Goal: Transaction & Acquisition: Purchase product/service

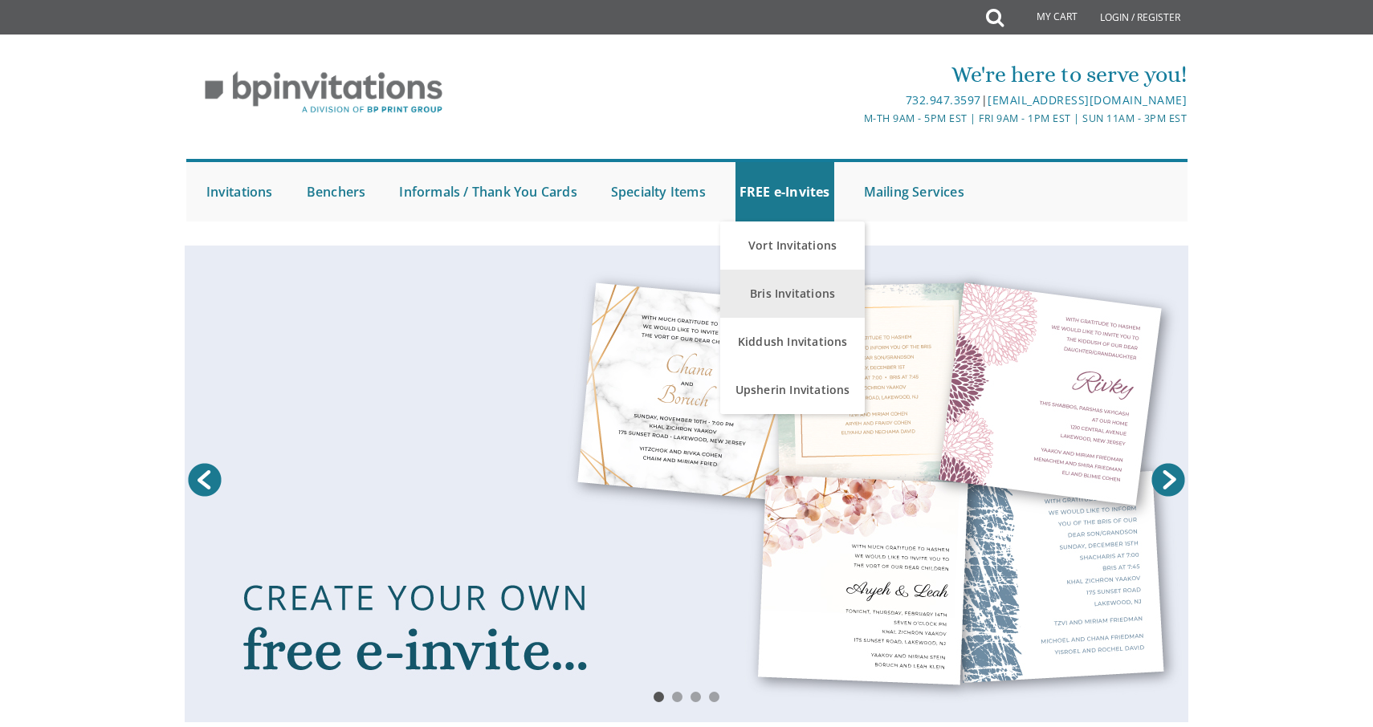
click at [792, 299] on link "Bris Invitations" at bounding box center [792, 294] width 145 height 48
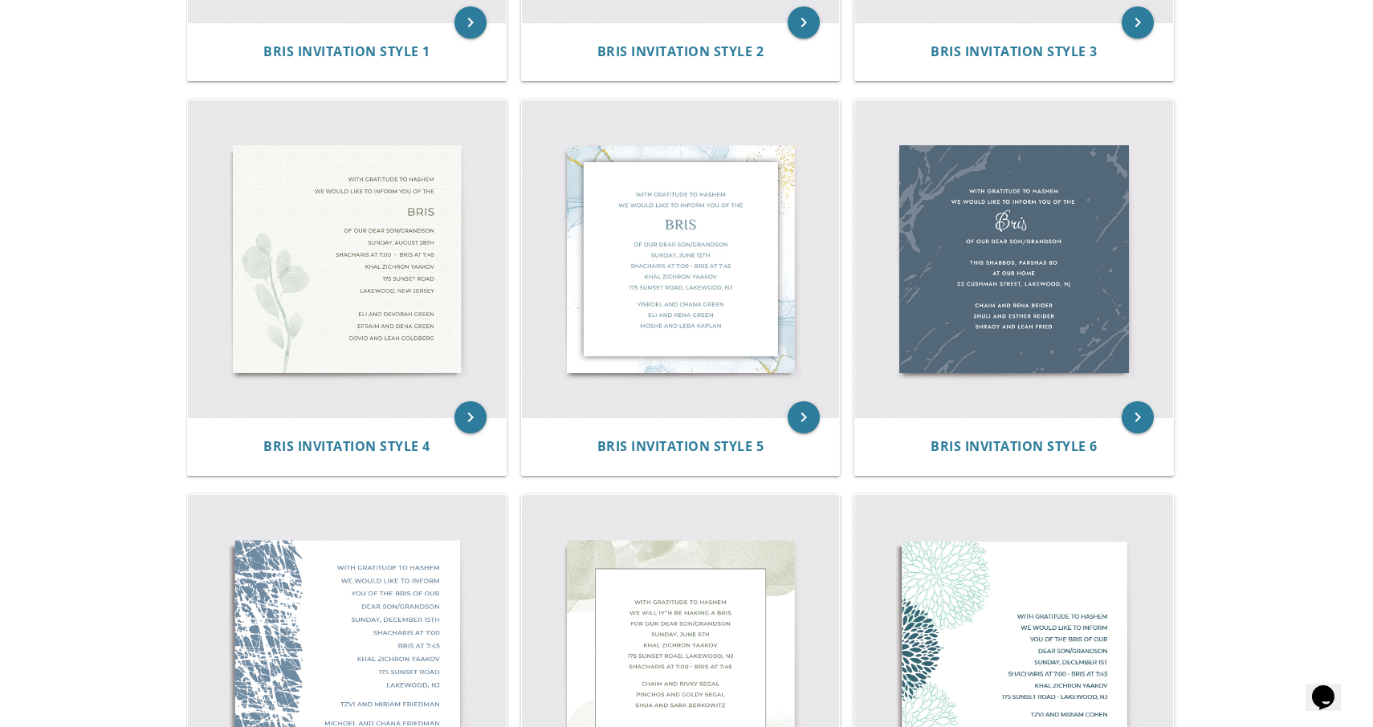
scroll to position [671, 0]
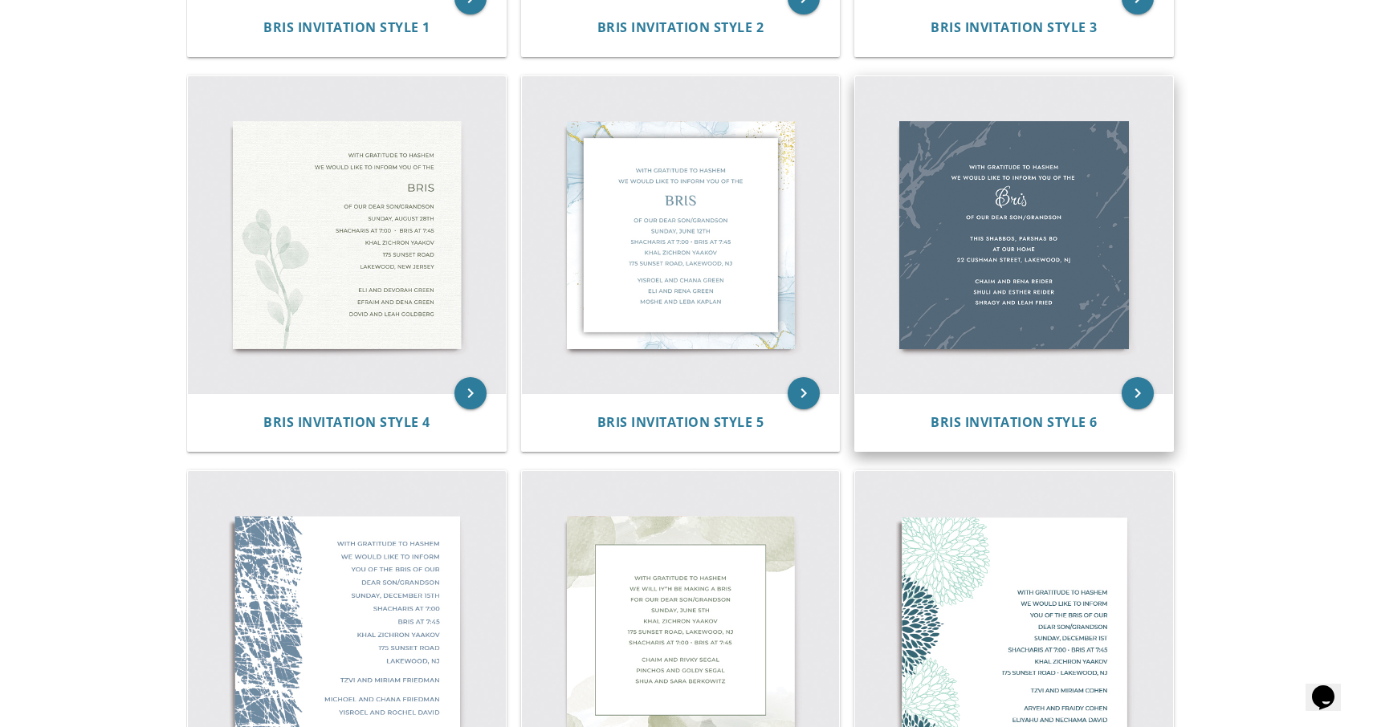
click at [976, 189] on img at bounding box center [1014, 235] width 318 height 318
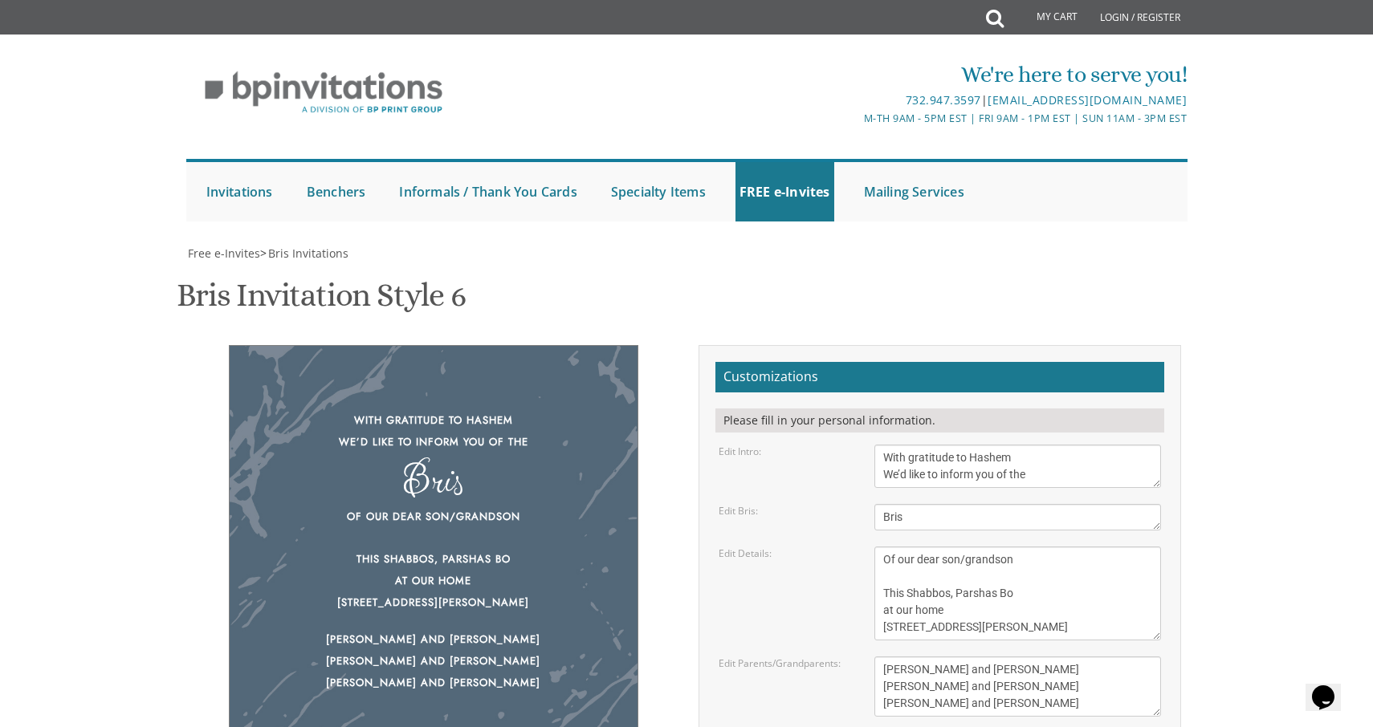
scroll to position [43, 0]
drag, startPoint x: 946, startPoint y: 429, endPoint x: 1033, endPoint y: 428, distance: 87.5
click at [1033, 445] on textarea "With gratitude to Hashem We’d like to inform you of the" at bounding box center [1017, 466] width 287 height 43
type textarea "With gratitude to Hashem We’d like to invite you to the"
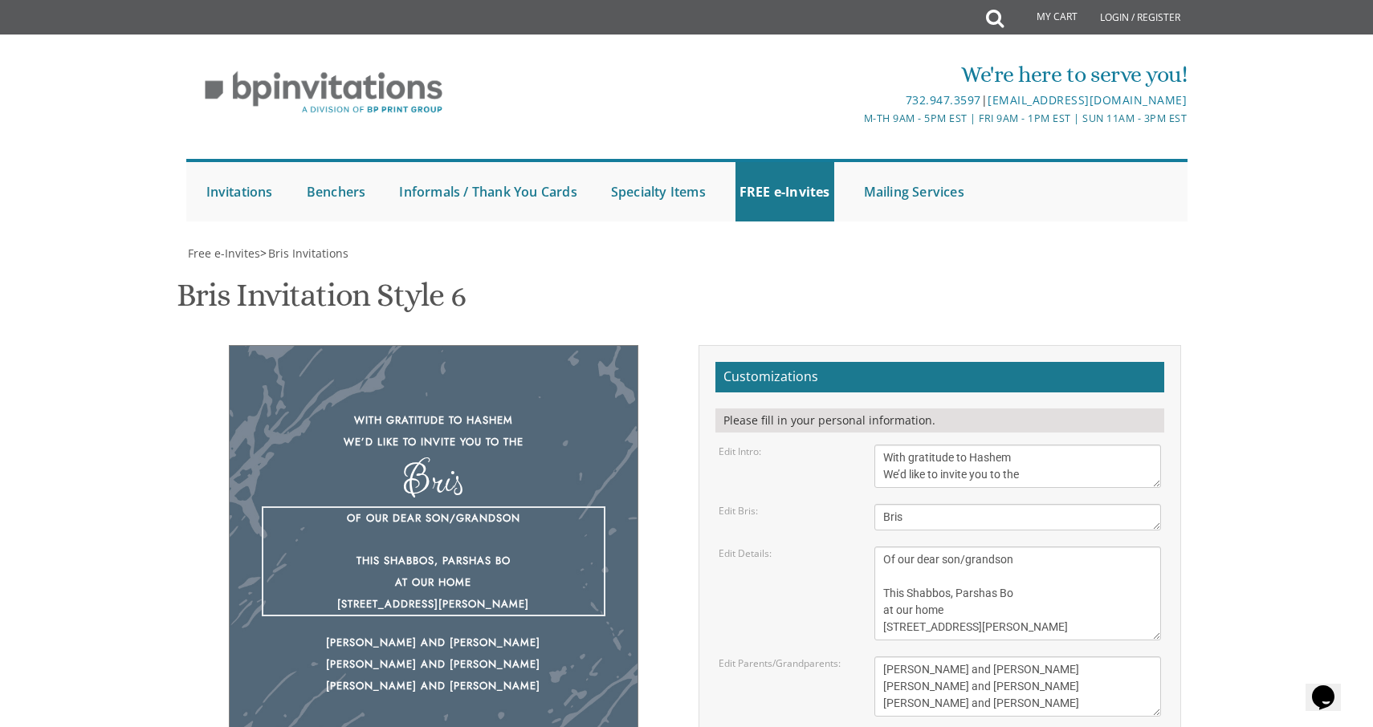
drag, startPoint x: 916, startPoint y: 482, endPoint x: 951, endPoint y: 482, distance: 34.5
click at [951, 547] on textarea "Of our dear son/grandson This Shabbos, Parshas Bo at our home 22 Cushman Street…" at bounding box center [1017, 594] width 287 height 94
drag, startPoint x: 951, startPoint y: 482, endPoint x: 916, endPoint y: 480, distance: 34.6
click at [916, 547] on textarea "Of our dear son/grandson This Shabbos, Parshas Bo at our home 22 Cushman Street…" at bounding box center [1017, 594] width 287 height 94
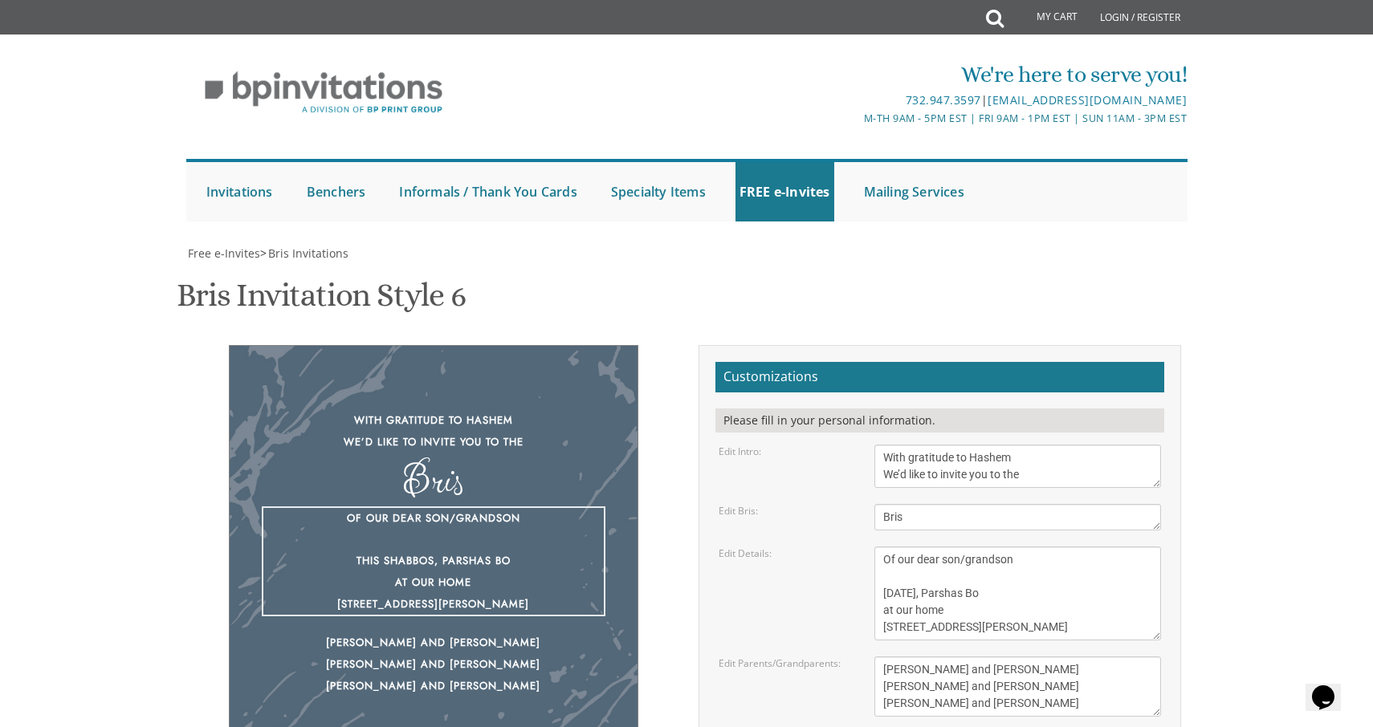
scroll to position [138, 0]
drag, startPoint x: 893, startPoint y: 471, endPoint x: 951, endPoint y: 471, distance: 57.8
click at [950, 547] on textarea "Of our dear son/grandson This Shabbos, Parshas Bo at our home 22 Cushman Street…" at bounding box center [1017, 594] width 287 height 94
drag, startPoint x: 948, startPoint y: 488, endPoint x: 884, endPoint y: 487, distance: 64.3
click at [884, 547] on textarea "Of our dear son/grandson This Shabbos, Parshas Bo at our home 22 Cushman Street…" at bounding box center [1017, 594] width 287 height 94
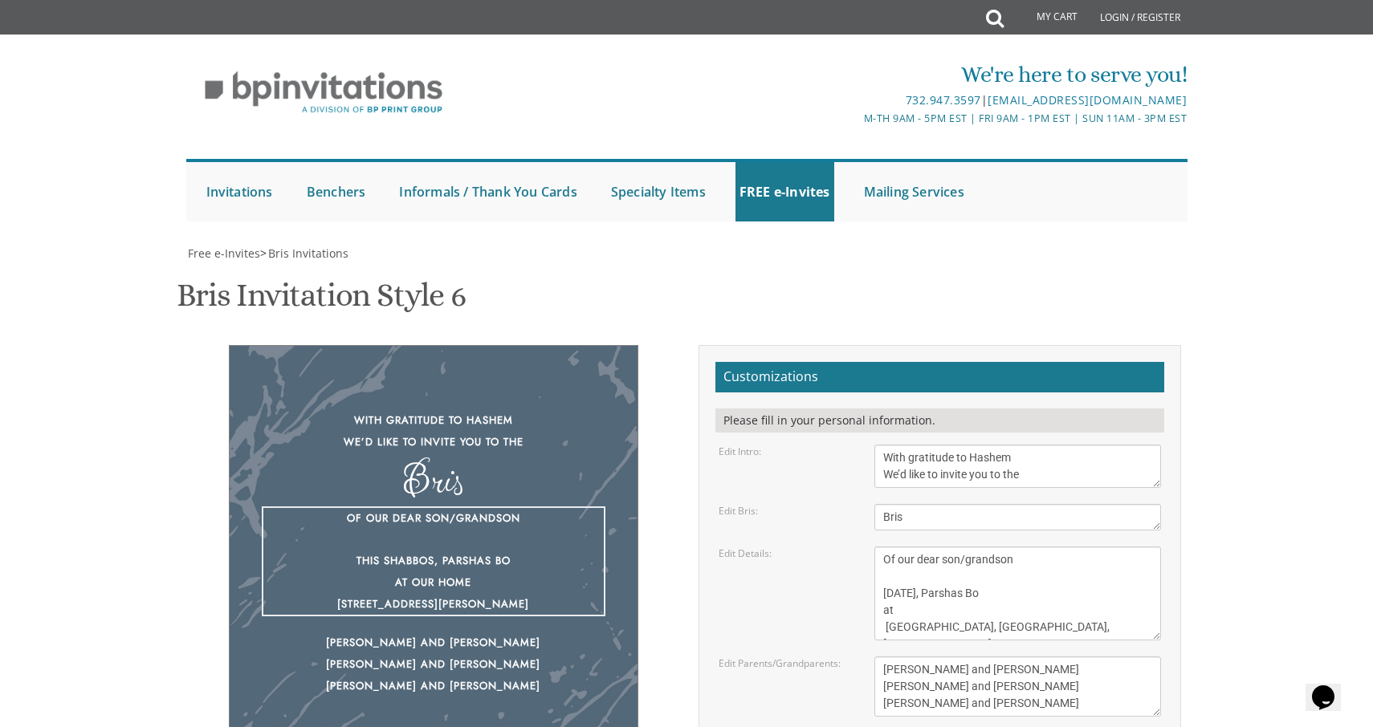
scroll to position [175, 0]
type textarea "Of our dear son/grandson This Sunday, Parshas Bo at Street, Lakewood, NJ"
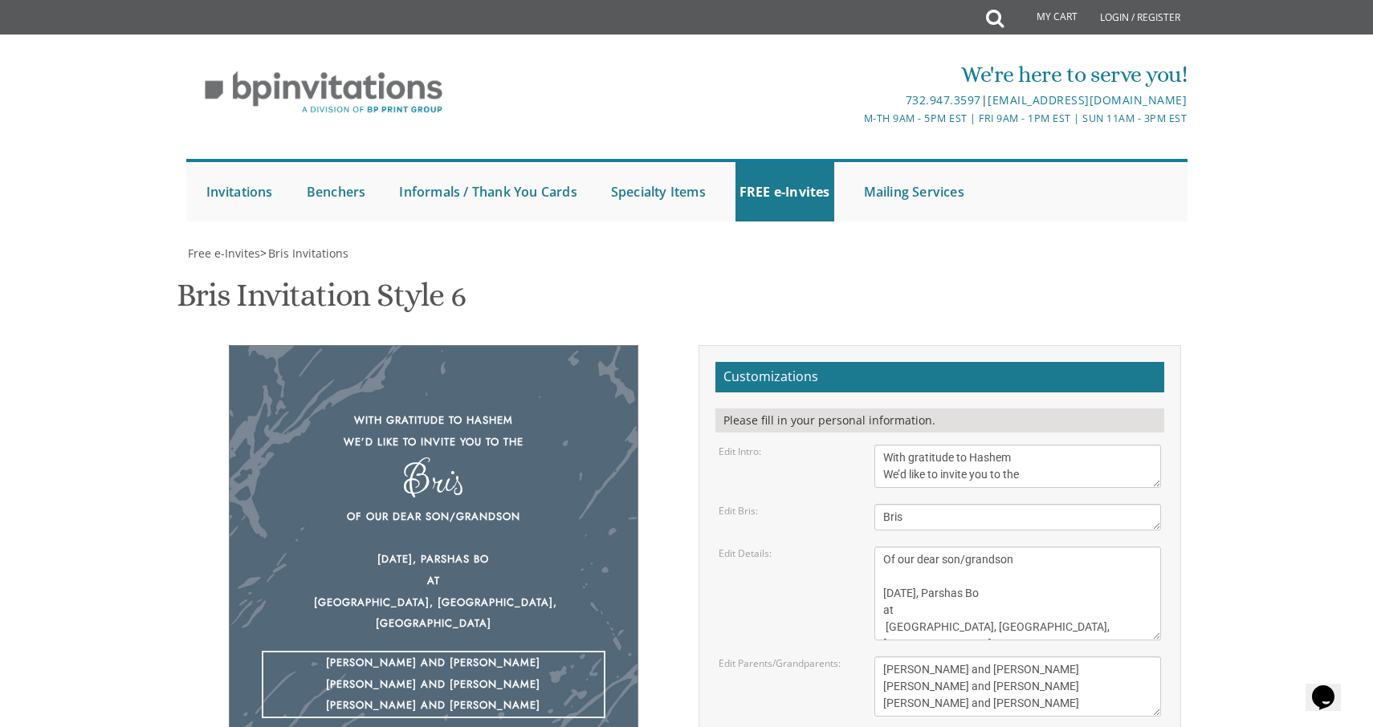
drag, startPoint x: 1027, startPoint y: 492, endPoint x: 821, endPoint y: 474, distance: 207.2
click at [821, 474] on form "Customizations Please fill in your personal information. Edit Intro: With grati…" at bounding box center [939, 610] width 449 height 497
drag, startPoint x: 987, startPoint y: 515, endPoint x: 878, endPoint y: 507, distance: 109.4
click at [878, 657] on textarea "Yisroel and Chana Green Eli and Rena Green Moshe and Leba Kaplan" at bounding box center [1017, 687] width 287 height 60
click at [886, 657] on textarea "Yisroel and Chana Green Eli and Rena Green Moshe and Leba Kaplan" at bounding box center [1017, 687] width 287 height 60
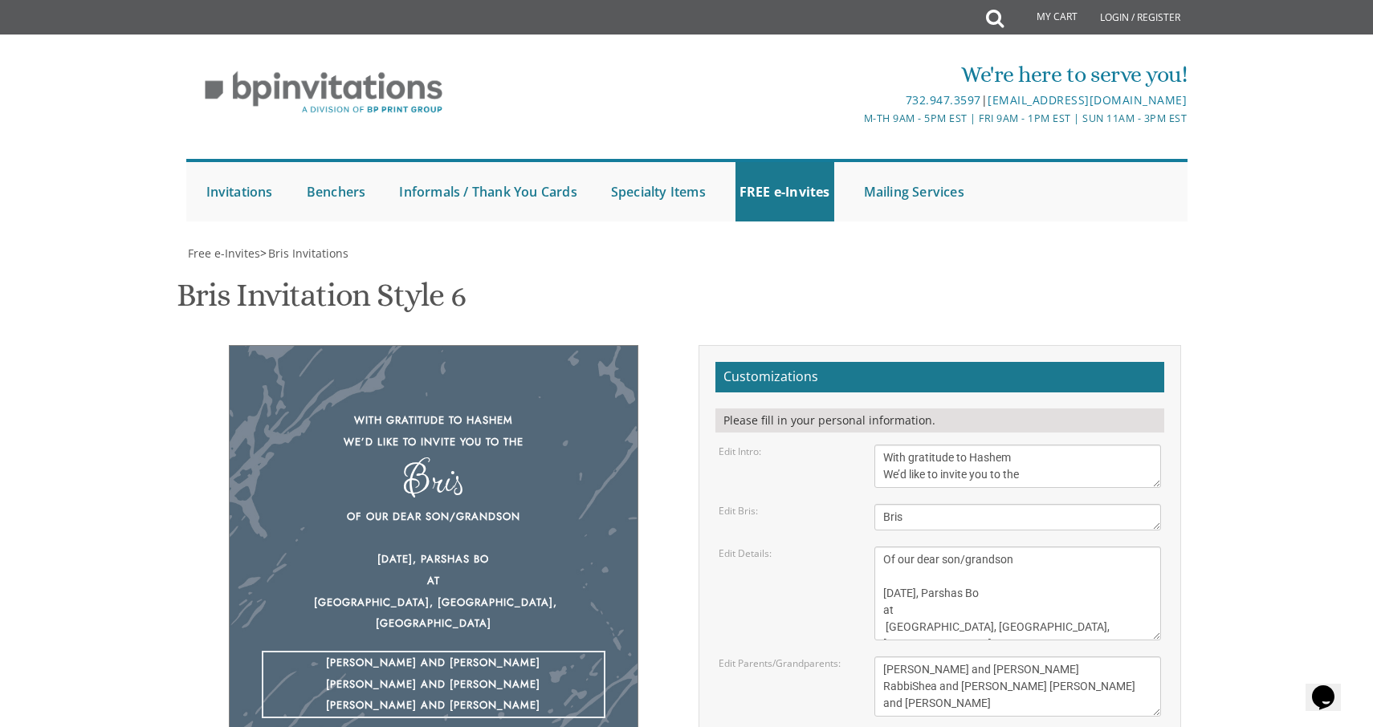
type textarea "Asher and Miri Neiman Rabbi Shea and Ruchy Rosenfeld Moshe and Leba Kaplan"
drag, startPoint x: 996, startPoint y: 528, endPoint x: 825, endPoint y: 528, distance: 170.2
click at [825, 657] on div "Edit Parents/Grandparents: Yisroel and Chana Green Eli and Rena Green Moshe and…" at bounding box center [940, 687] width 467 height 60
click at [1008, 657] on textarea "Yisroel and Chana Green Eli and Rena Green Moshe and Leba Kaplan" at bounding box center [1017, 687] width 287 height 60
